Goal: Task Accomplishment & Management: Manage account settings

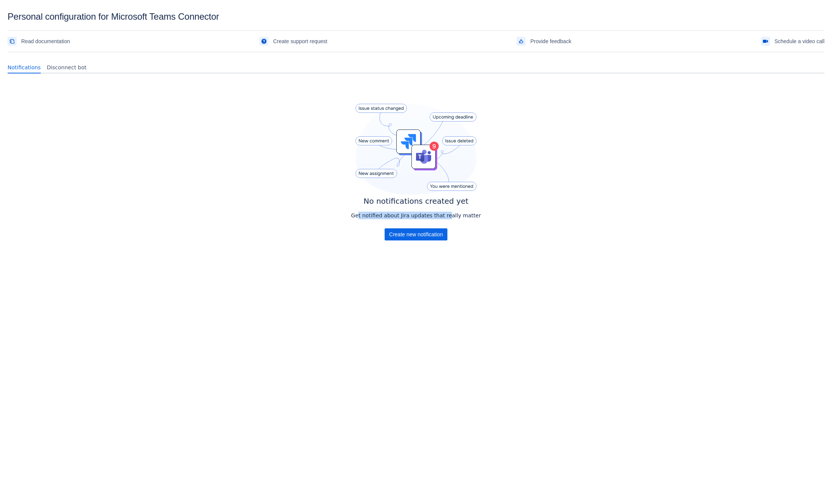
drag, startPoint x: 365, startPoint y: 215, endPoint x: 459, endPoint y: 214, distance: 93.8
click at [453, 214] on p "Get notified about Jira updates that really matter" at bounding box center [416, 215] width 130 height 8
click at [465, 215] on p "Get notified about Jira updates that really matter" at bounding box center [416, 215] width 130 height 8
drag, startPoint x: 479, startPoint y: 216, endPoint x: 374, endPoint y: 211, distance: 104.5
click at [378, 212] on div "No notifications created yet Get notified about Jira updates that really matter…" at bounding box center [416, 182] width 817 height 206
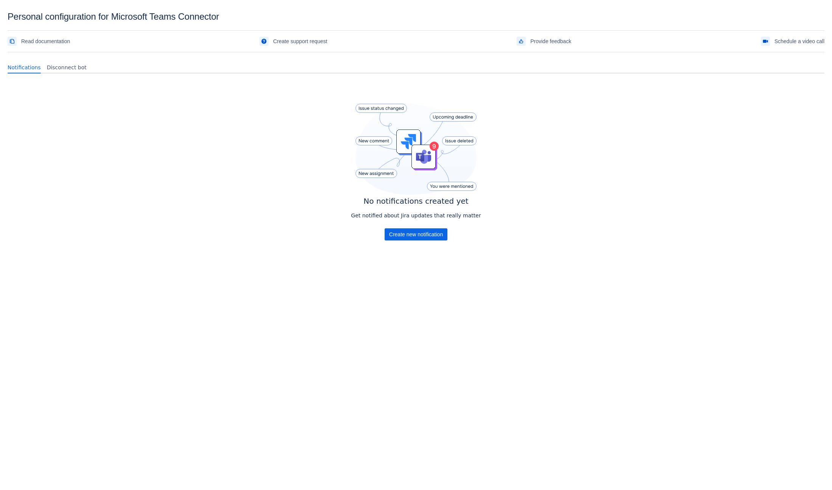
click at [581, 124] on div "No notifications created yet Get notified about Jira updates that really matter…" at bounding box center [416, 182] width 817 height 206
click at [264, 40] on span "support" at bounding box center [264, 41] width 6 height 6
click at [263, 39] on span "support" at bounding box center [264, 41] width 6 height 6
click at [64, 68] on span "Disconnect bot" at bounding box center [67, 68] width 40 height 8
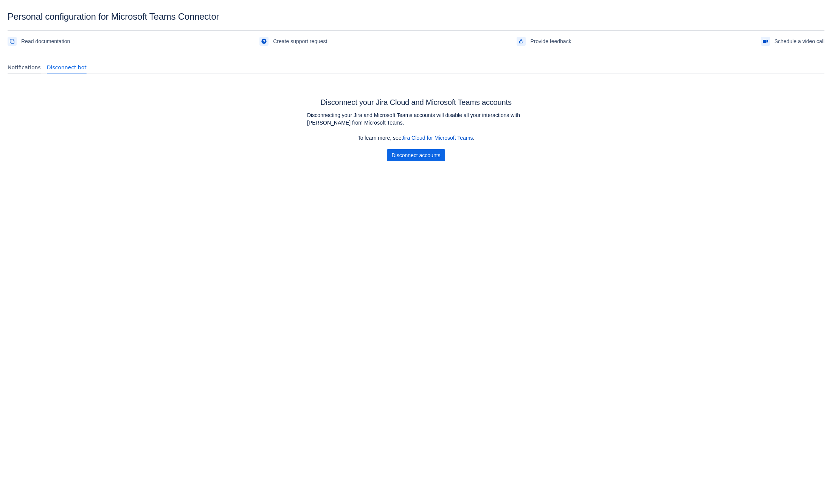
click at [22, 71] on span "Notifications" at bounding box center [24, 68] width 33 height 8
